Goal: Book appointment/travel/reservation

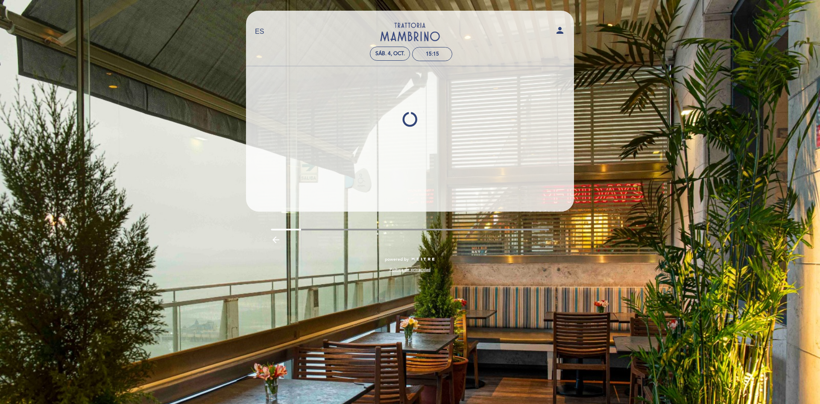
select select "es"
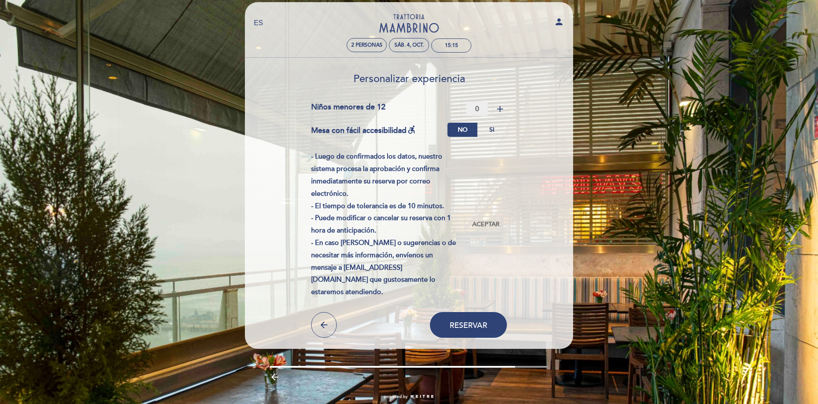
scroll to position [23, 0]
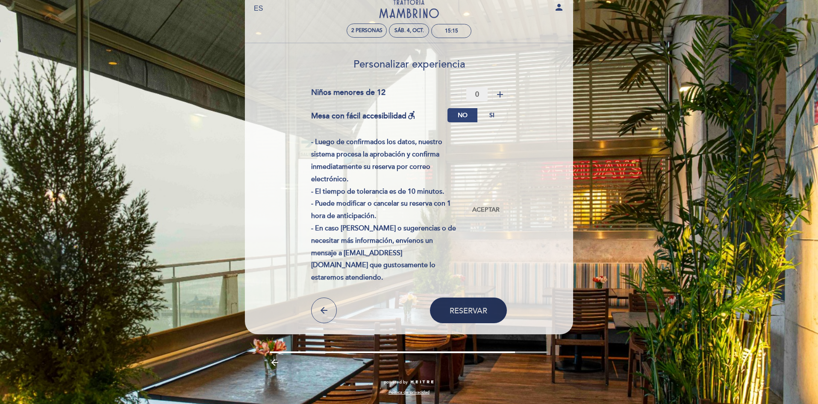
click at [470, 315] on button "Reservar" at bounding box center [468, 310] width 77 height 26
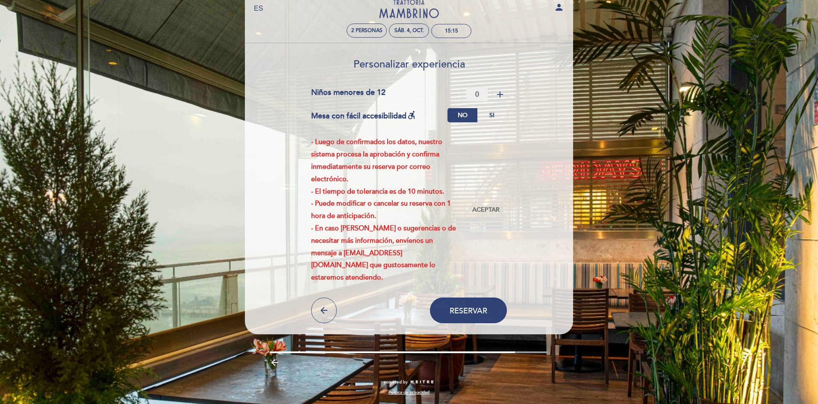
click at [373, 200] on div "- Luego de confirmados los datos, nuestro sistema procesa la aprobación y confi…" at bounding box center [388, 210] width 154 height 148
click at [485, 211] on span "Aceptar" at bounding box center [485, 210] width 27 height 9
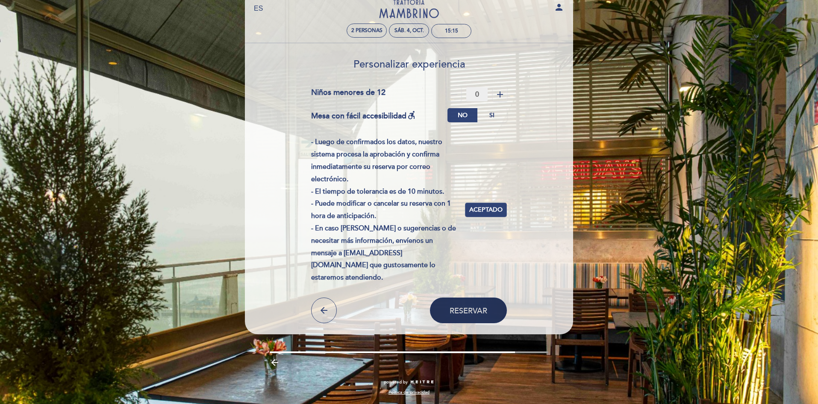
click at [482, 310] on span "Reservar" at bounding box center [468, 309] width 38 height 9
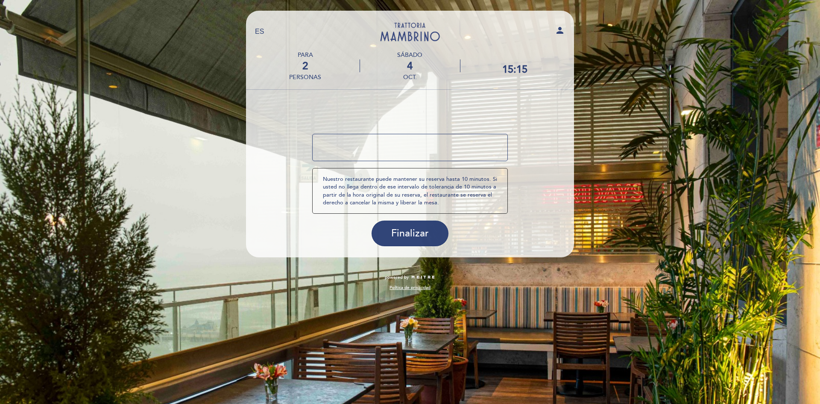
click at [384, 148] on textarea at bounding box center [410, 147] width 196 height 27
click at [420, 124] on form "¿Tienes un código promocional? local_offer Nuestro restaurante puede mantener s…" at bounding box center [410, 172] width 316 height 147
click at [410, 237] on span "Finalizar" at bounding box center [410, 233] width 38 height 12
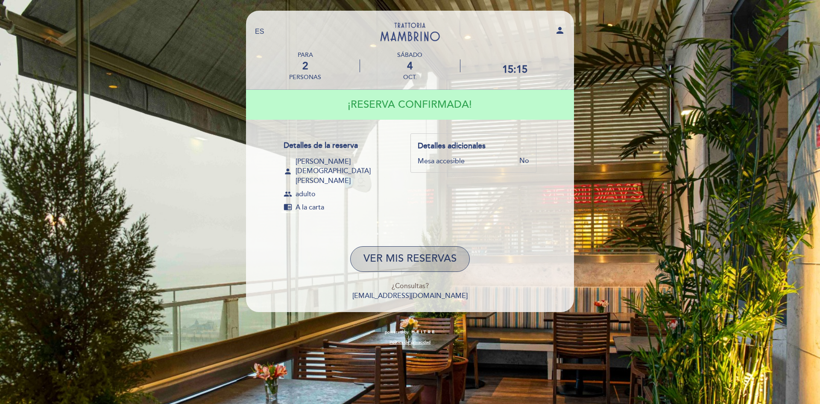
click at [419, 246] on button "VER MIS RESERVAS" at bounding box center [410, 259] width 120 height 26
select select "es"
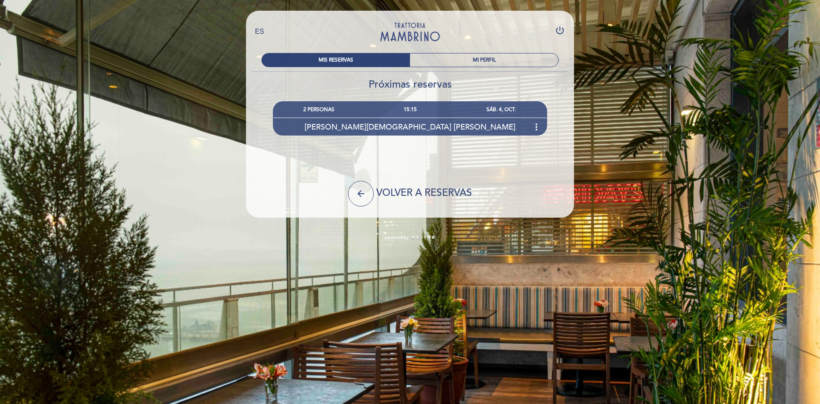
select select "es"
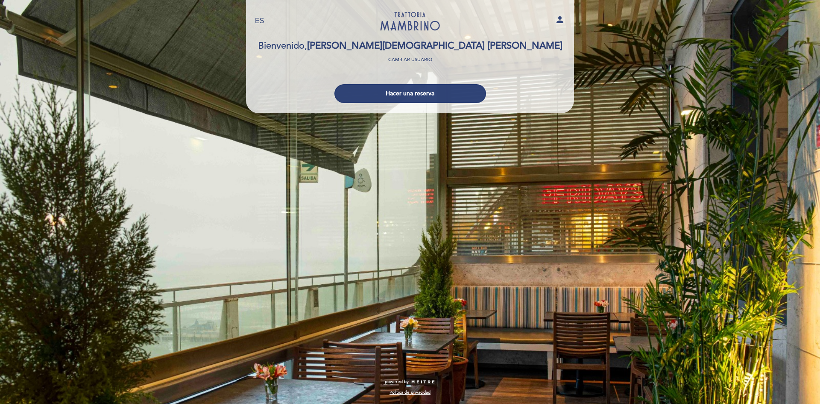
click at [394, 46] on span "[PERSON_NAME][DEMOGRAPHIC_DATA] [PERSON_NAME]" at bounding box center [434, 46] width 255 height 12
click at [651, 33] on div "EN ES PT [GEOGRAPHIC_DATA] person [GEOGRAPHIC_DATA] Bienvenido, [PERSON_NAME][D…" at bounding box center [410, 202] width 820 height 404
click at [402, 21] on link "Larcomar" at bounding box center [410, 20] width 107 height 23
click at [563, 23] on icon "person" at bounding box center [560, 20] width 10 height 10
select select "es"
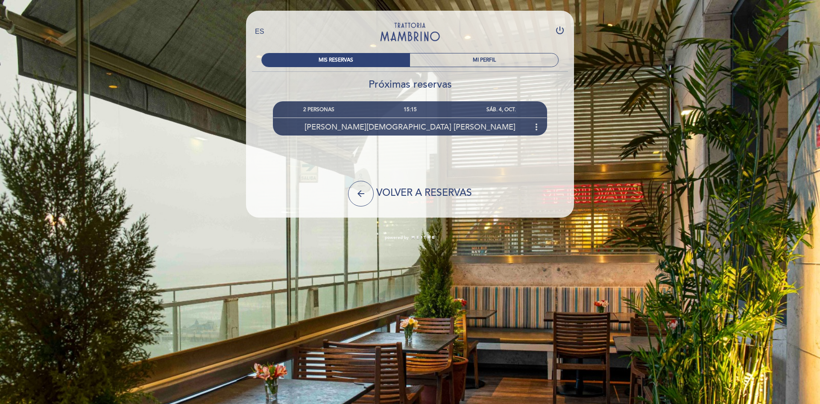
click at [436, 126] on span "[PERSON_NAME][DEMOGRAPHIC_DATA] [PERSON_NAME]" at bounding box center [410, 126] width 211 height 9
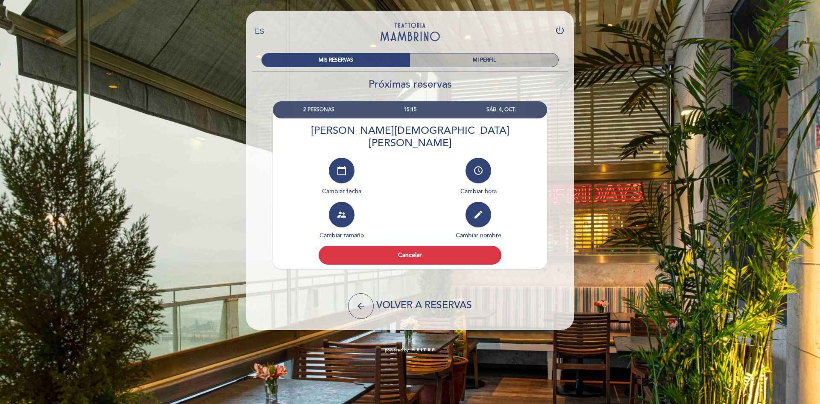
click at [489, 58] on div "MI PERFIL" at bounding box center [484, 59] width 148 height 13
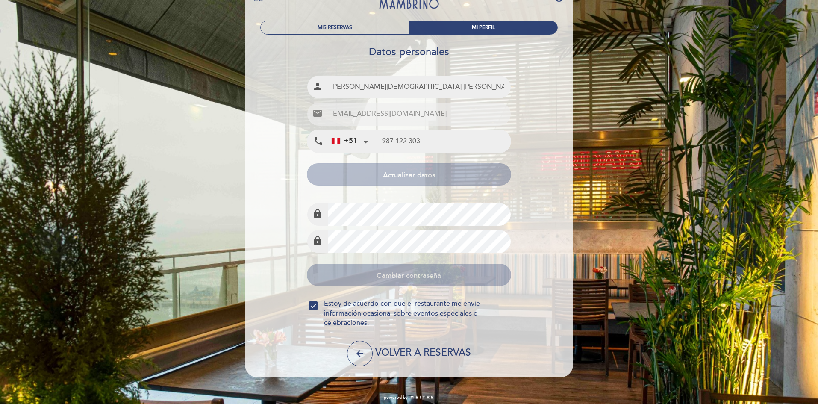
scroll to position [38, 0]
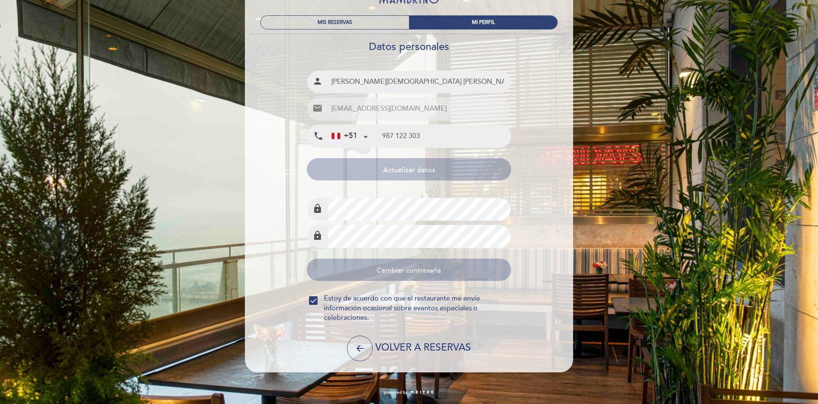
click at [681, 52] on div "EN ES PT [GEOGRAPHIC_DATA] power_settings_new MIS RESERVAS MI PERFIL Datos pers…" at bounding box center [409, 182] width 818 height 441
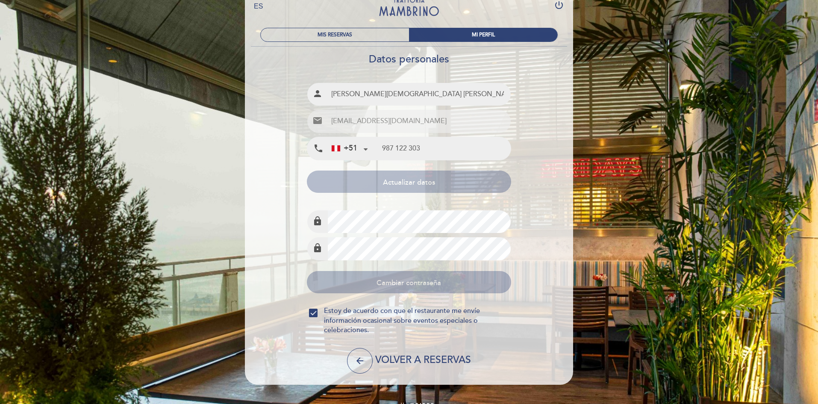
scroll to position [0, 0]
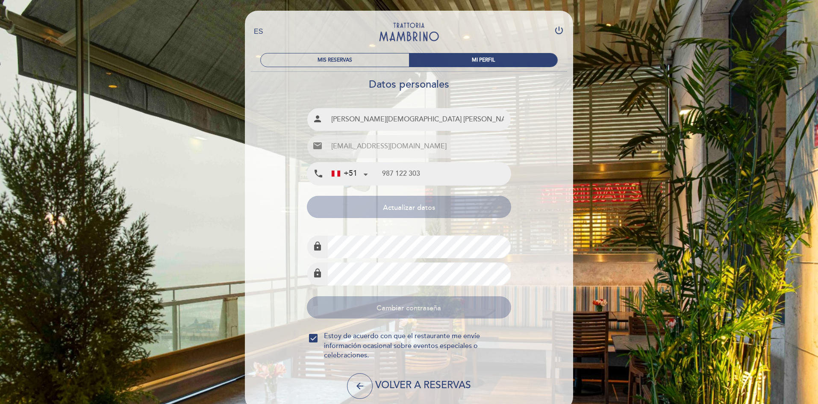
click at [404, 28] on link "Larcomar" at bounding box center [408, 31] width 107 height 23
